Goal: Information Seeking & Learning: Learn about a topic

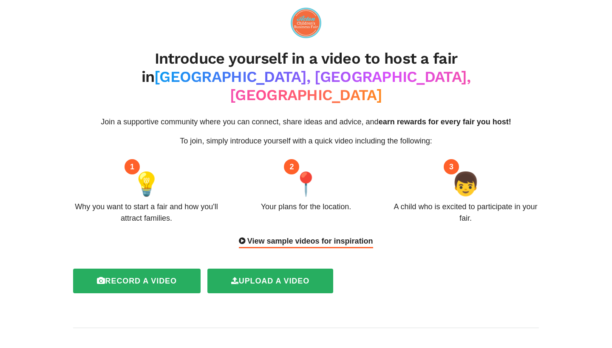
click at [318, 236] on div "View sample videos for inspiration" at bounding box center [306, 242] width 134 height 13
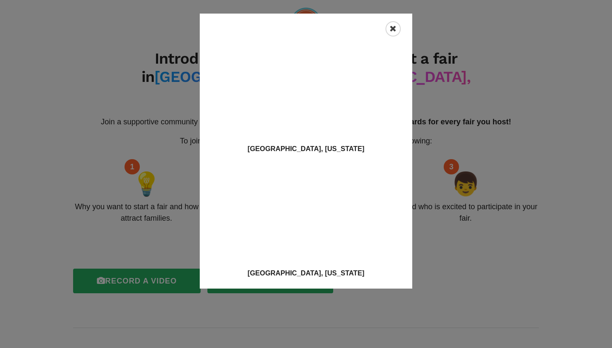
click at [392, 28] on icon "Close" at bounding box center [392, 29] width 7 height 8
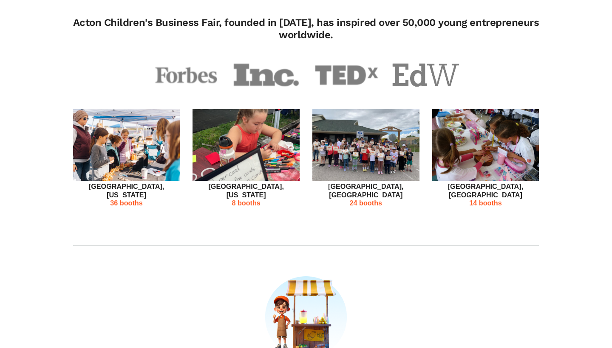
scroll to position [343, 0]
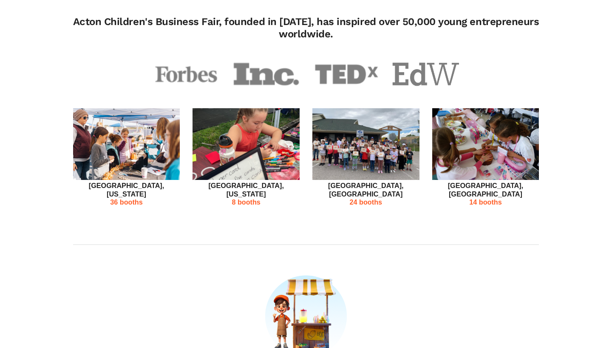
click at [242, 111] on img at bounding box center [245, 144] width 107 height 72
click at [250, 198] on p "8 booths" at bounding box center [245, 202] width 107 height 8
click at [370, 182] on p "[GEOGRAPHIC_DATA], [GEOGRAPHIC_DATA]" at bounding box center [365, 190] width 107 height 17
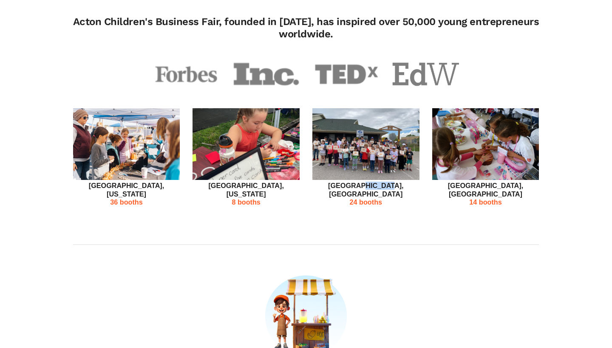
click at [370, 182] on p "[GEOGRAPHIC_DATA], [GEOGRAPHIC_DATA]" at bounding box center [365, 190] width 107 height 17
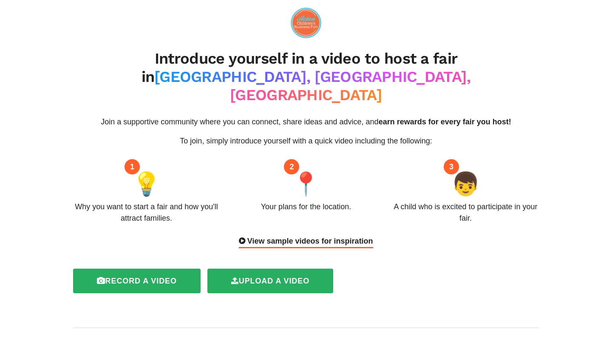
scroll to position [0, 0]
click at [308, 27] on img at bounding box center [306, 23] width 31 height 31
